Goal: Task Accomplishment & Management: Manage account settings

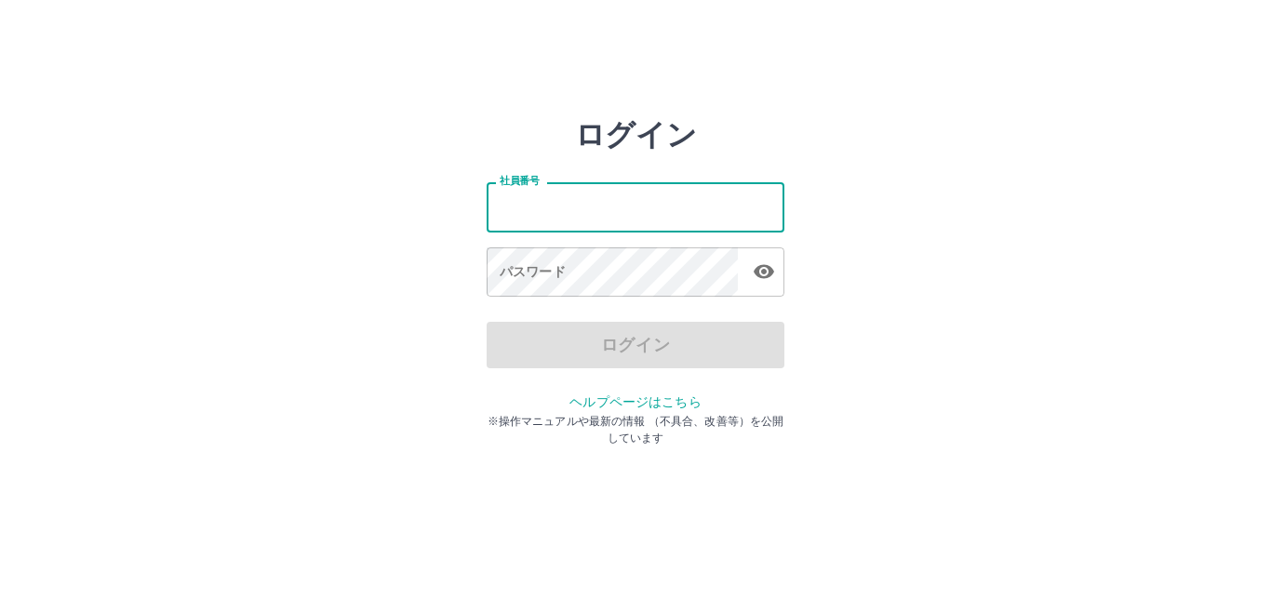
click at [637, 215] on input "社員番号" at bounding box center [636, 206] width 298 height 49
type input "*******"
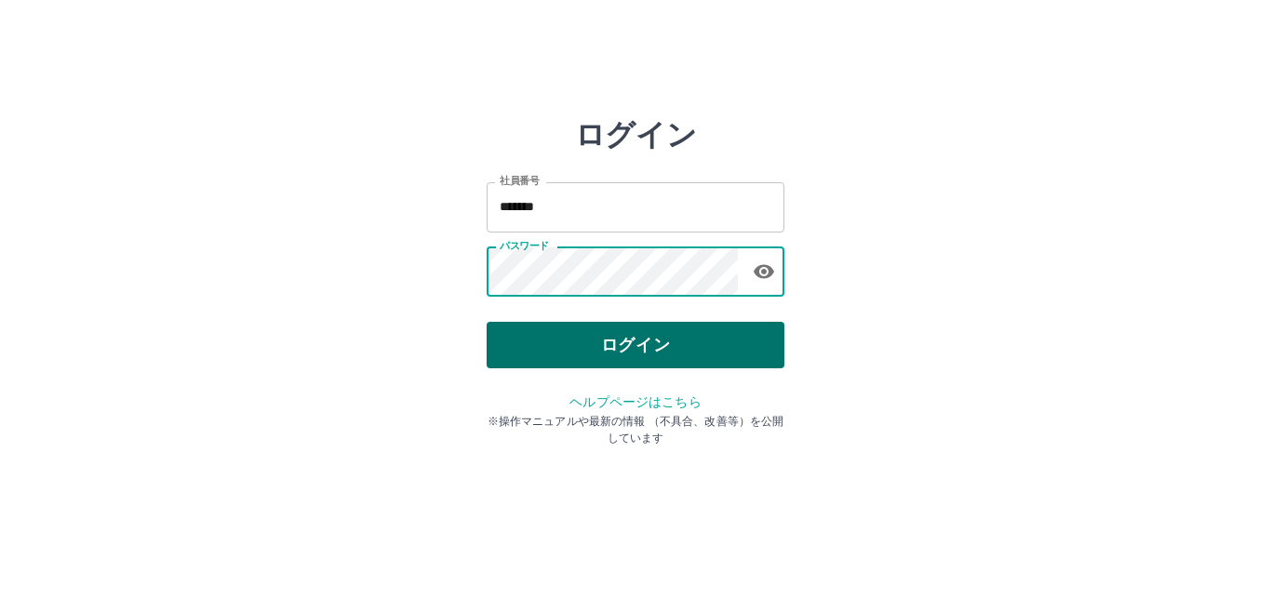
click at [703, 349] on button "ログイン" at bounding box center [636, 345] width 298 height 47
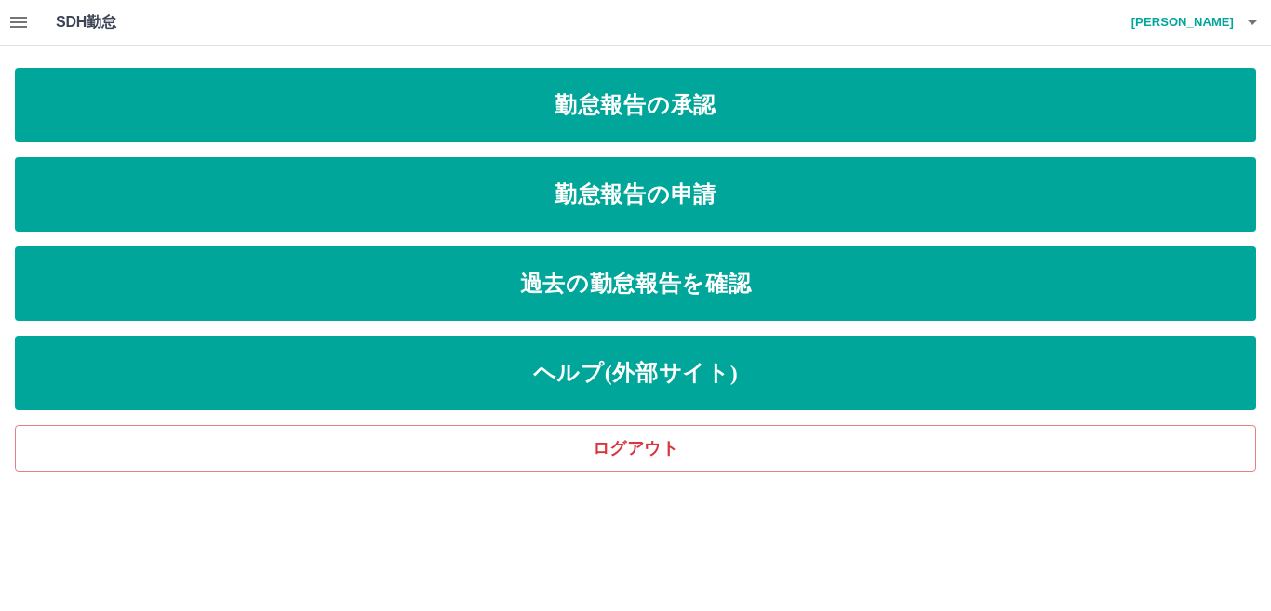
click at [13, 27] on icon "button" at bounding box center [18, 22] width 17 height 11
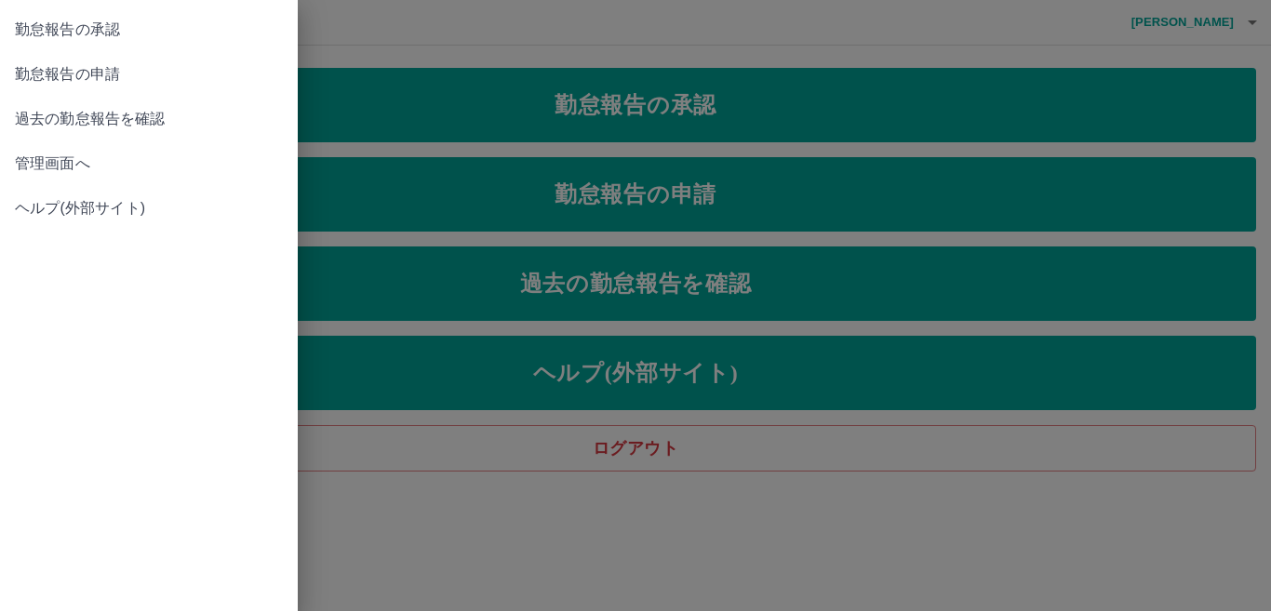
click at [62, 158] on span "管理画面へ" at bounding box center [149, 164] width 268 height 22
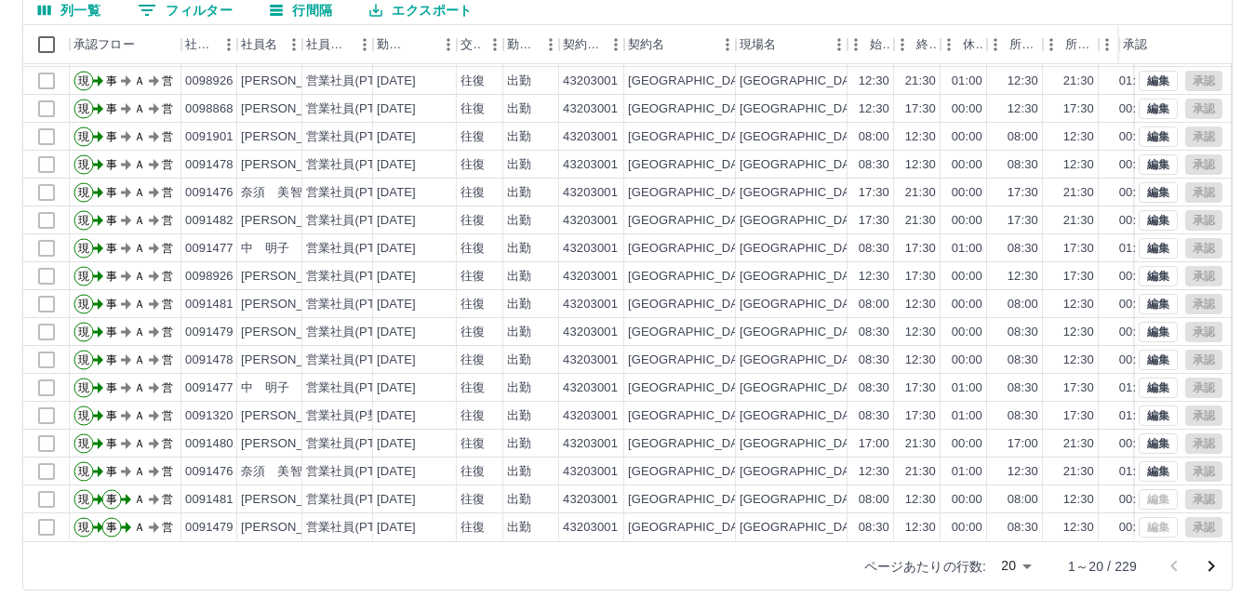
scroll to position [175, 0]
click at [1018, 562] on body "SDH勤怠 [PERSON_NAME] 勤務実績承認 前月 [DATE] 次月 今月 月選択 承認モード 削除モード 一括承認 列一覧 0 フィルター 行間隔…" at bounding box center [627, 218] width 1255 height 786
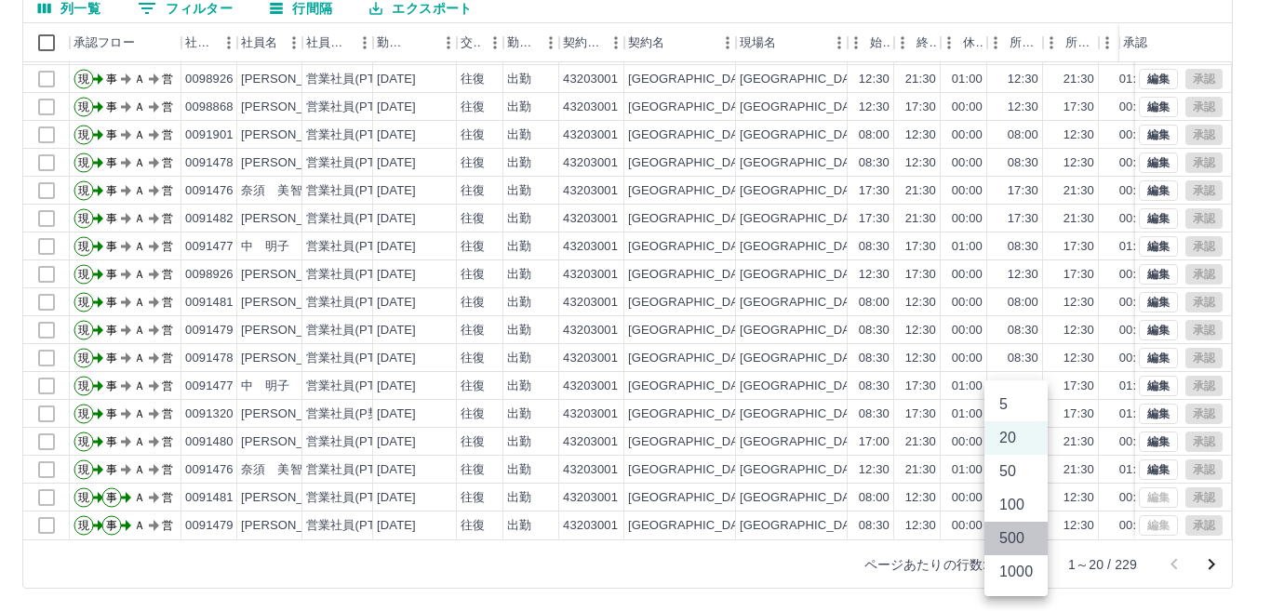
click at [1010, 543] on li "500" at bounding box center [1016, 539] width 63 height 34
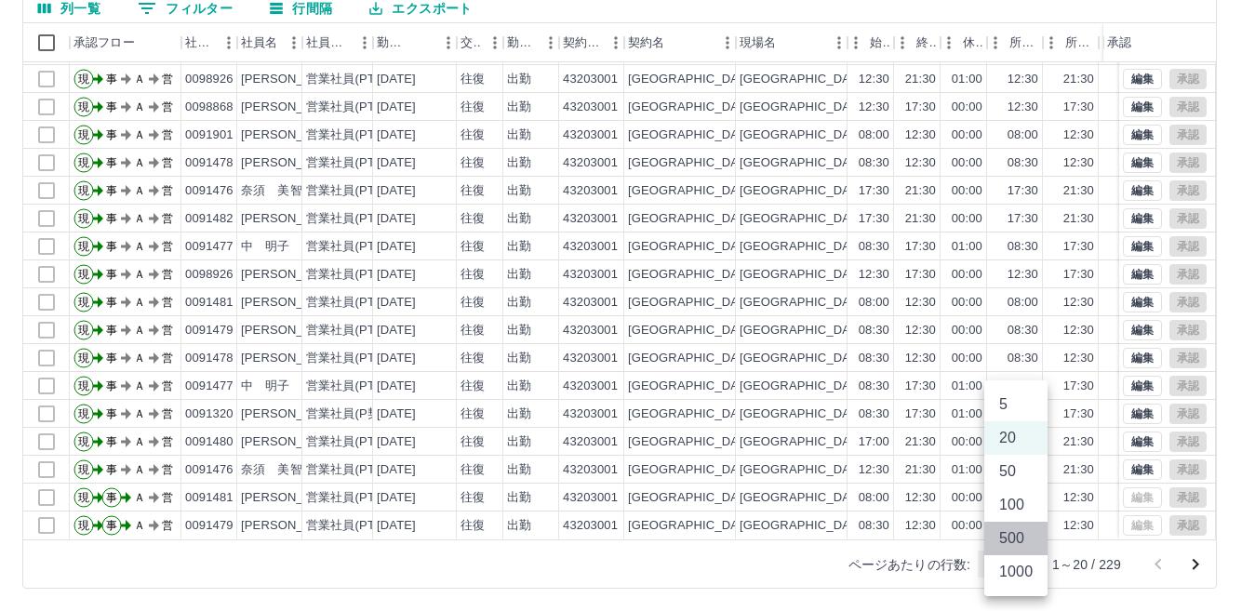
type input "***"
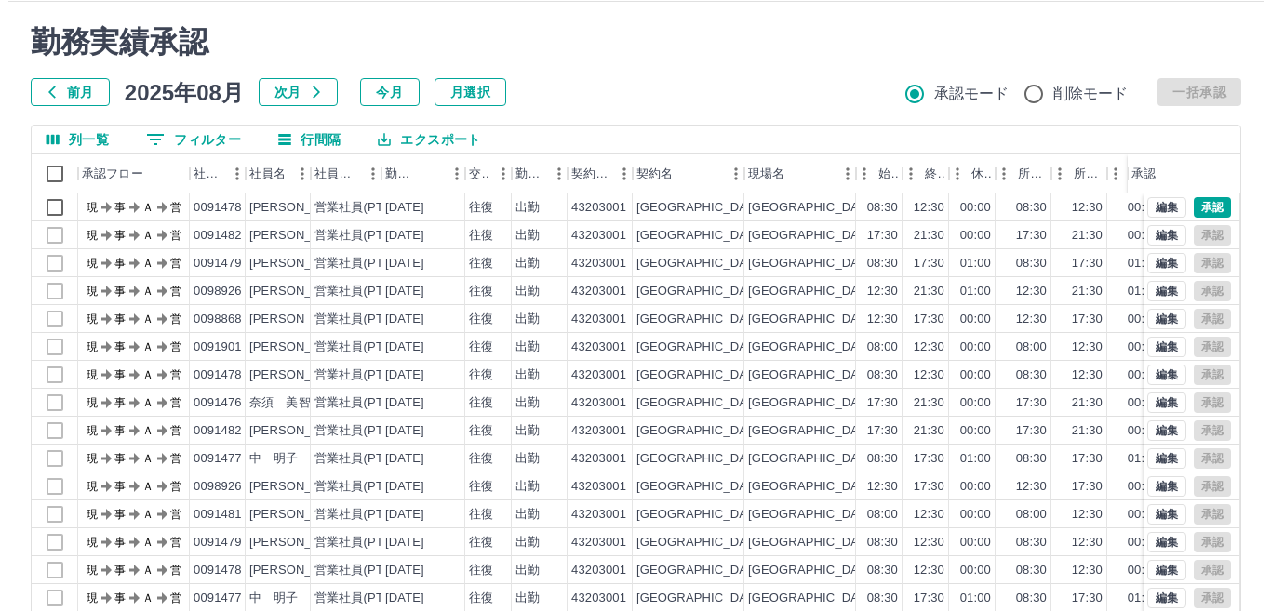
scroll to position [0, 0]
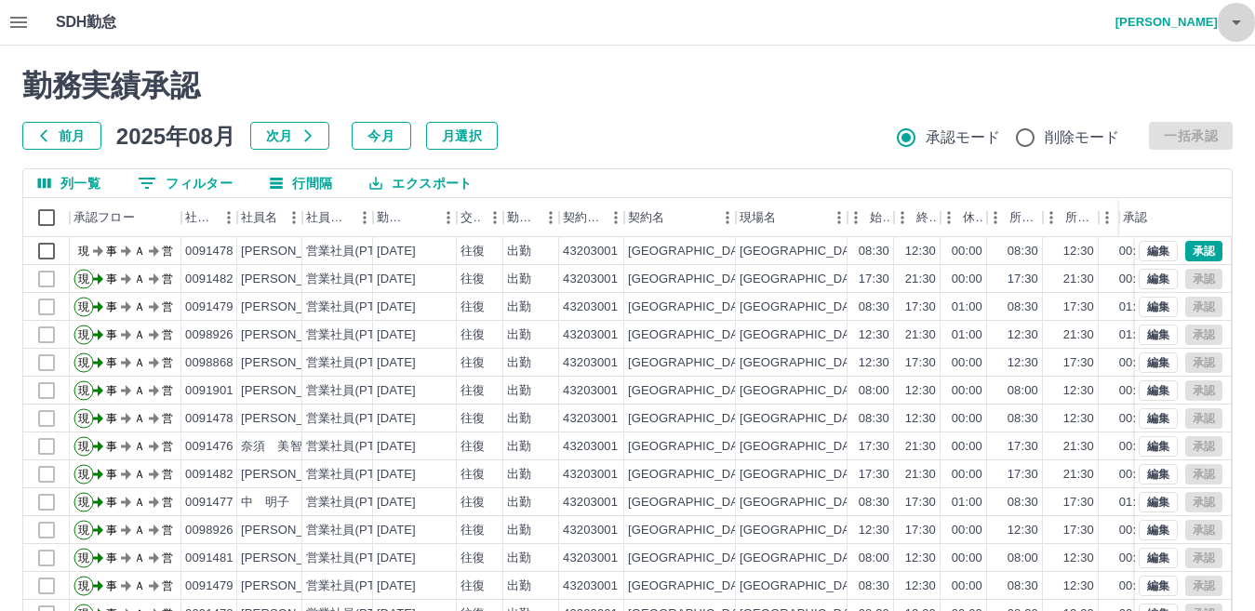
click at [1234, 34] on button "button" at bounding box center [1236, 22] width 37 height 45
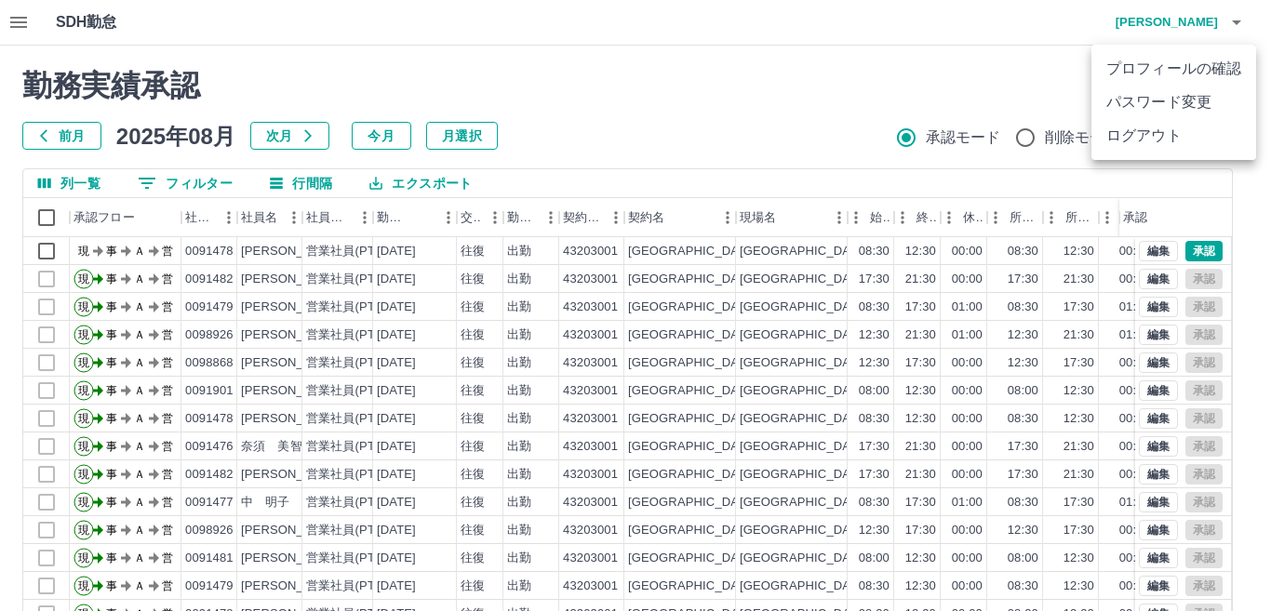
click at [1169, 130] on li "ログアウト" at bounding box center [1174, 136] width 165 height 34
